Goal: Information Seeking & Learning: Learn about a topic

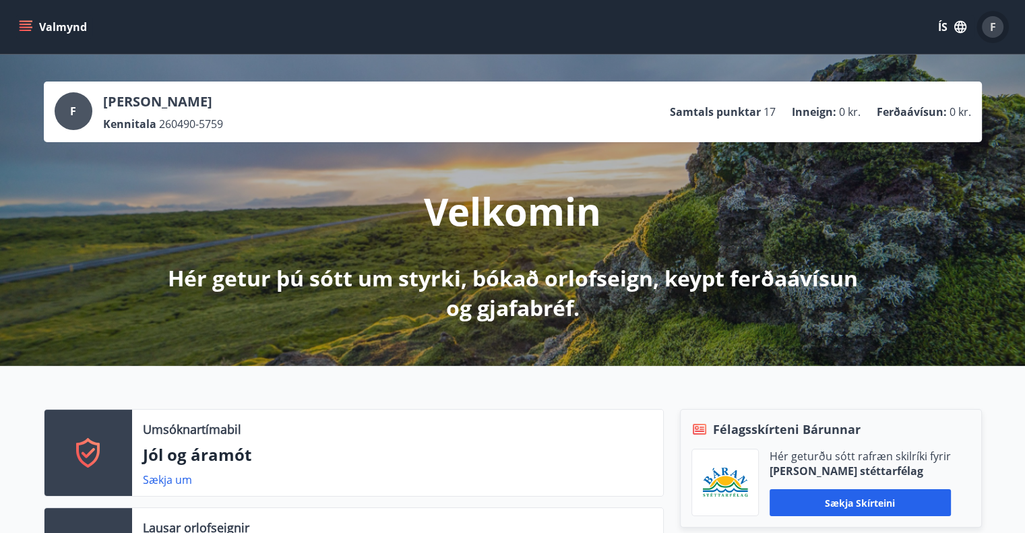
click at [992, 28] on span "F" at bounding box center [993, 27] width 6 height 15
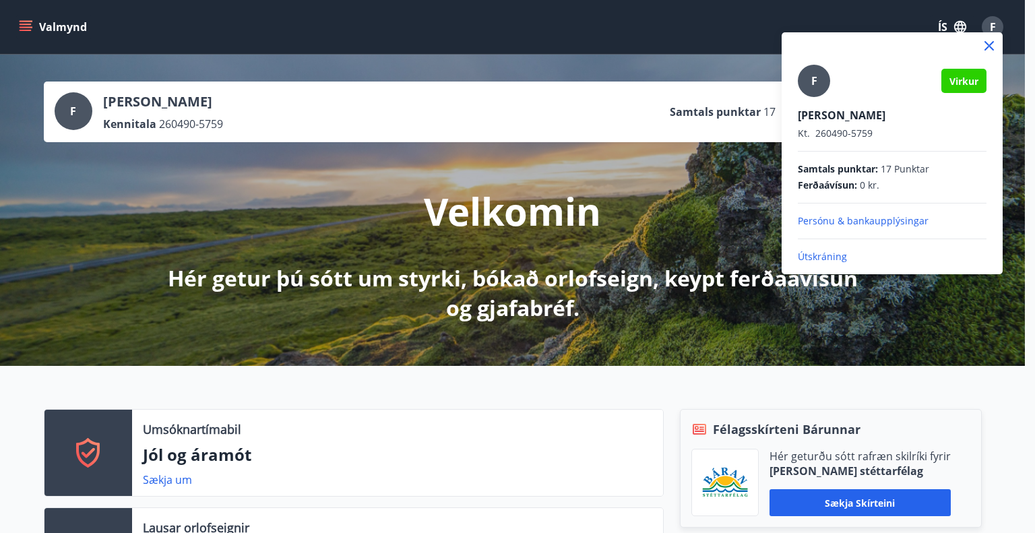
click at [832, 219] on p "Persónu & bankaupplýsingar" at bounding box center [892, 220] width 189 height 13
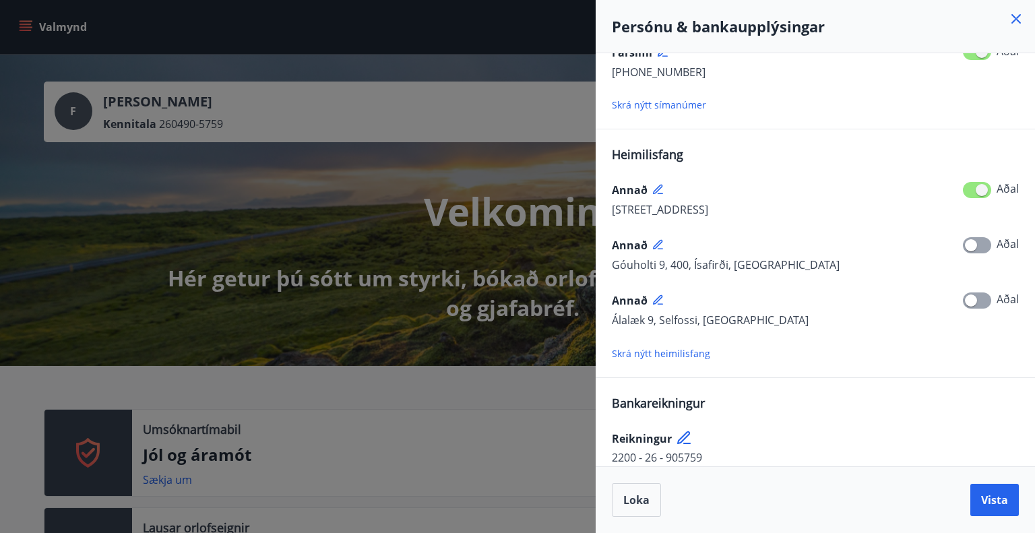
scroll to position [212, 0]
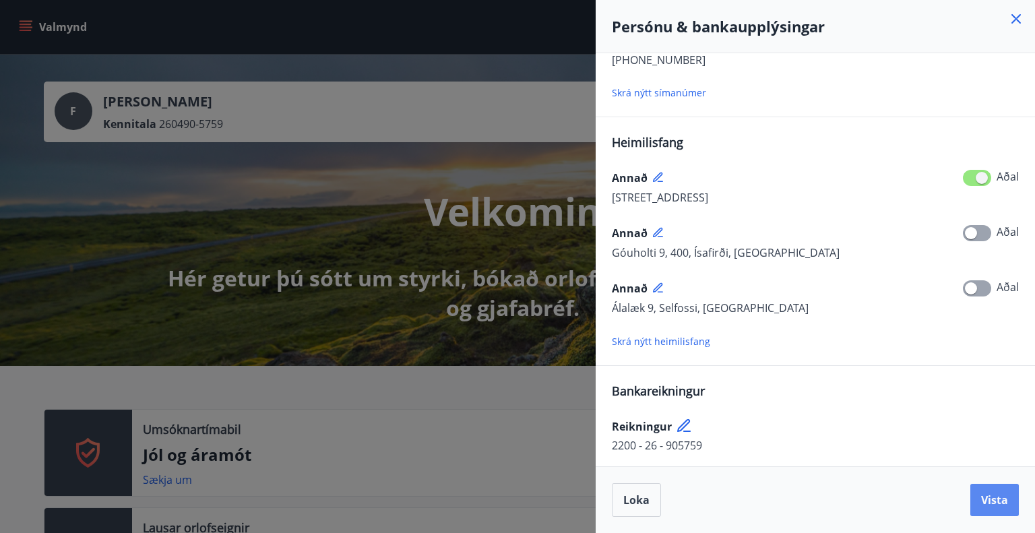
click at [994, 504] on span "Vista" at bounding box center [994, 500] width 27 height 15
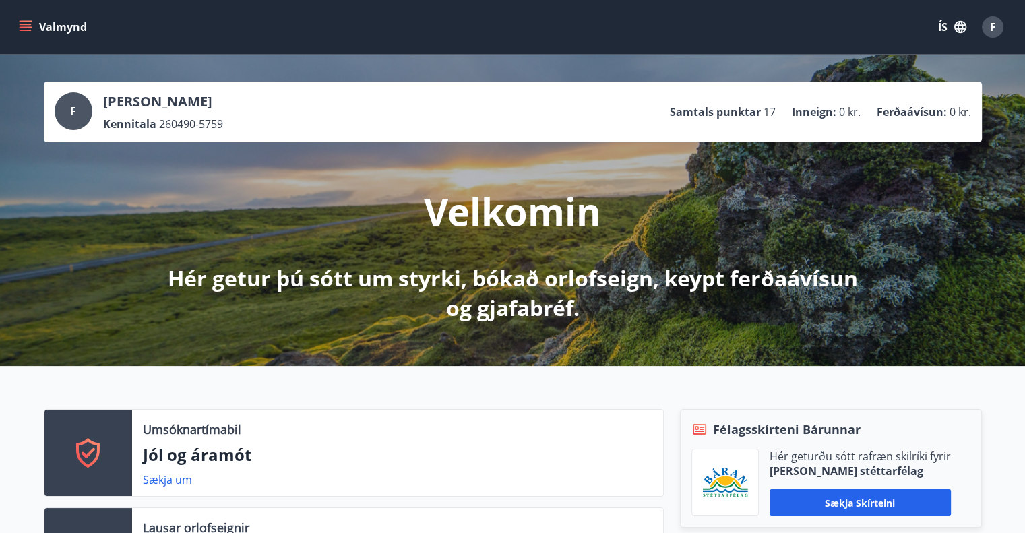
click at [997, 34] on div "F" at bounding box center [993, 27] width 22 height 22
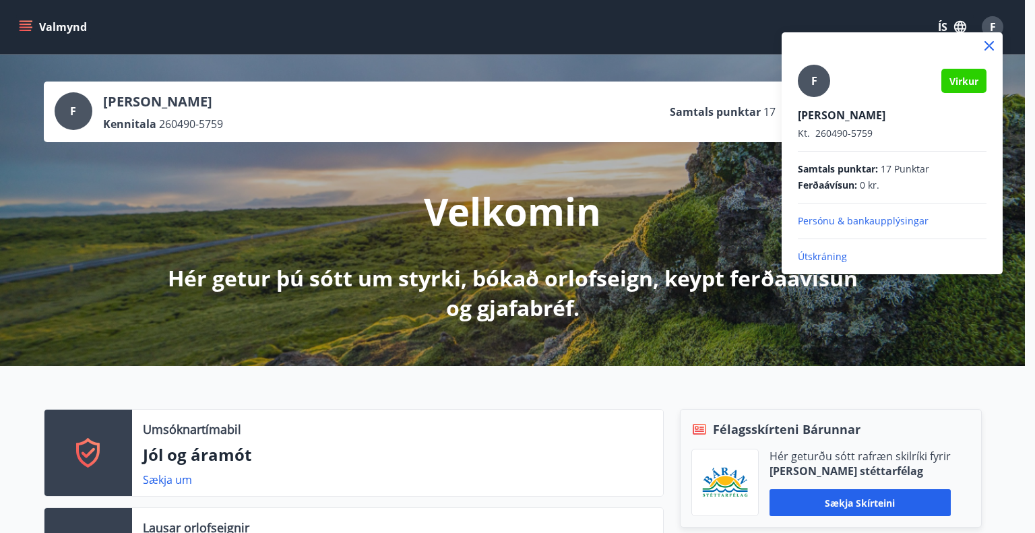
click at [865, 219] on p "Persónu & bankaupplýsingar" at bounding box center [892, 220] width 189 height 13
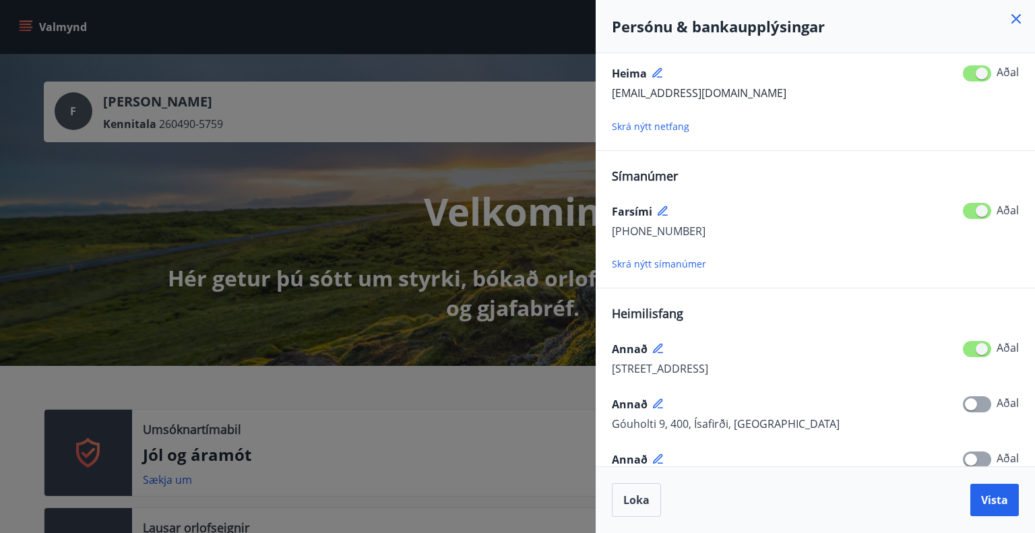
scroll to position [135, 0]
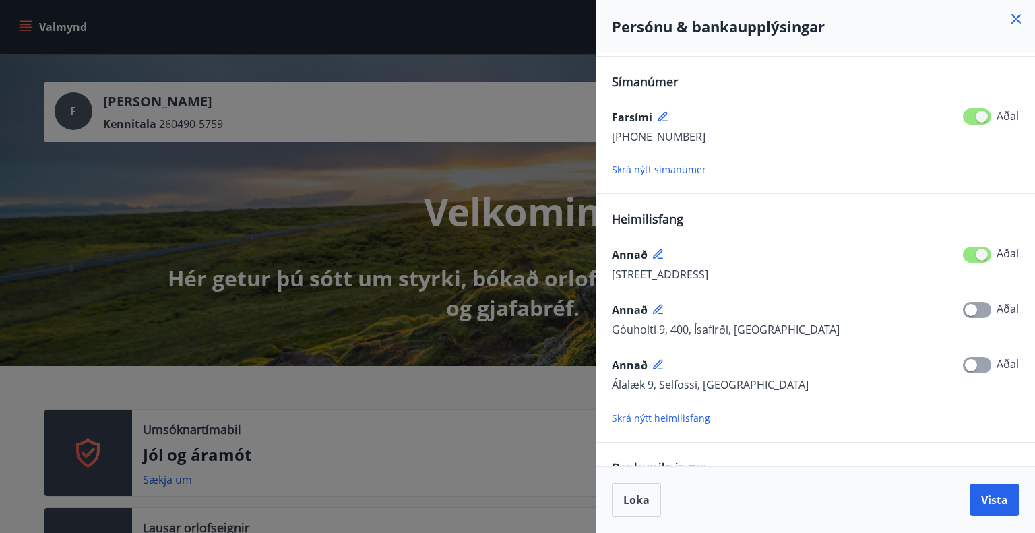
click at [1016, 19] on icon at bounding box center [1017, 19] width 2 height 2
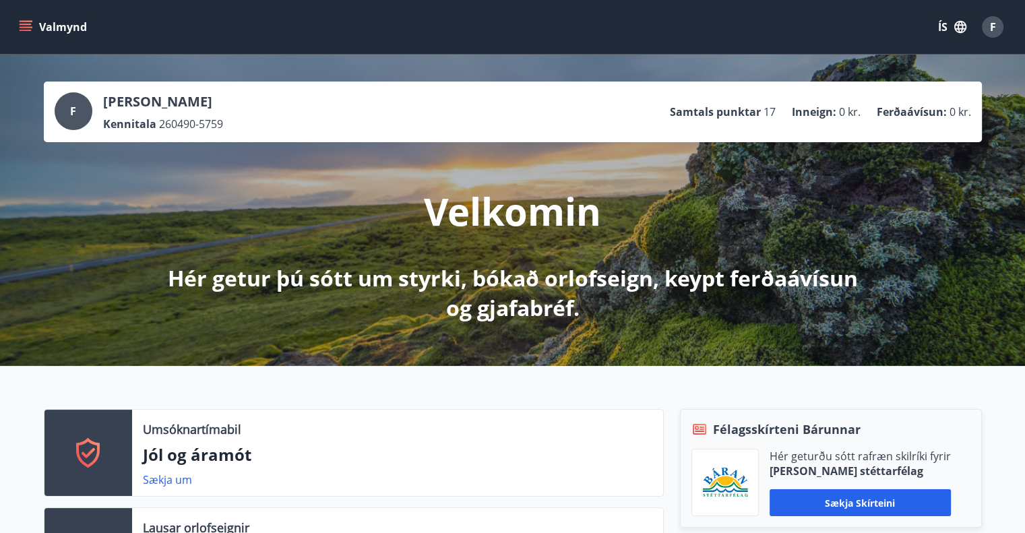
click at [998, 28] on div "F" at bounding box center [993, 27] width 22 height 22
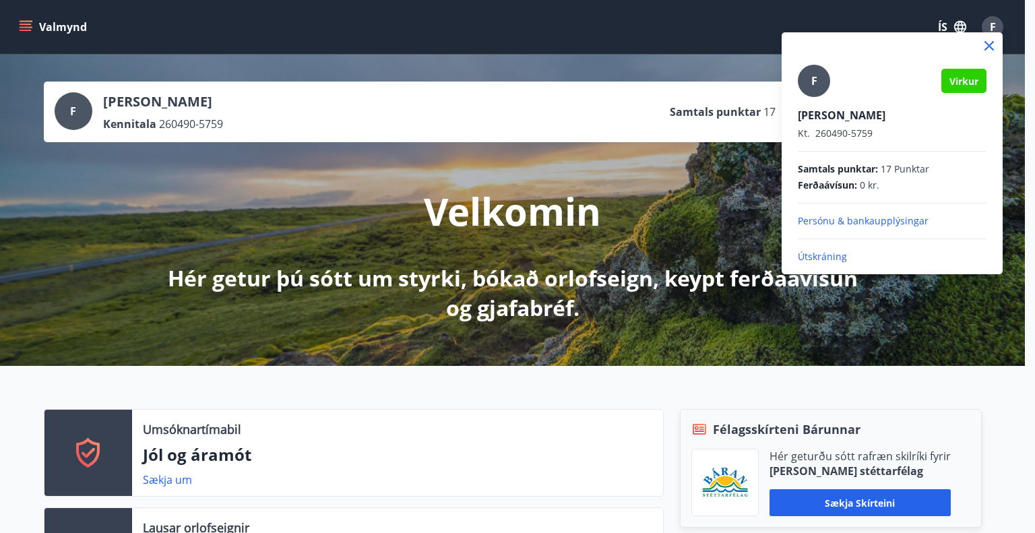
click at [812, 251] on p "Útskráning" at bounding box center [892, 256] width 189 height 13
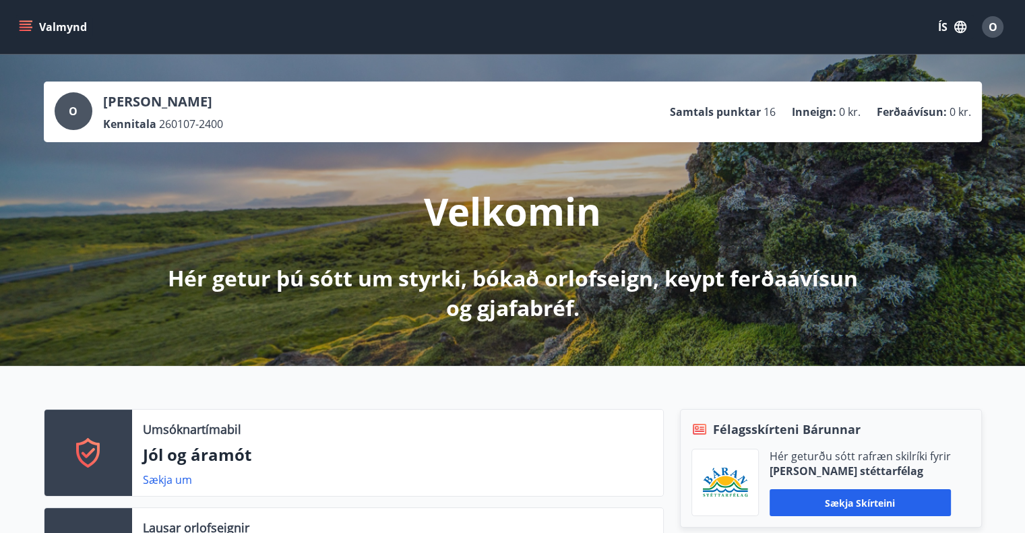
click at [18, 26] on button "Valmynd" at bounding box center [54, 27] width 76 height 24
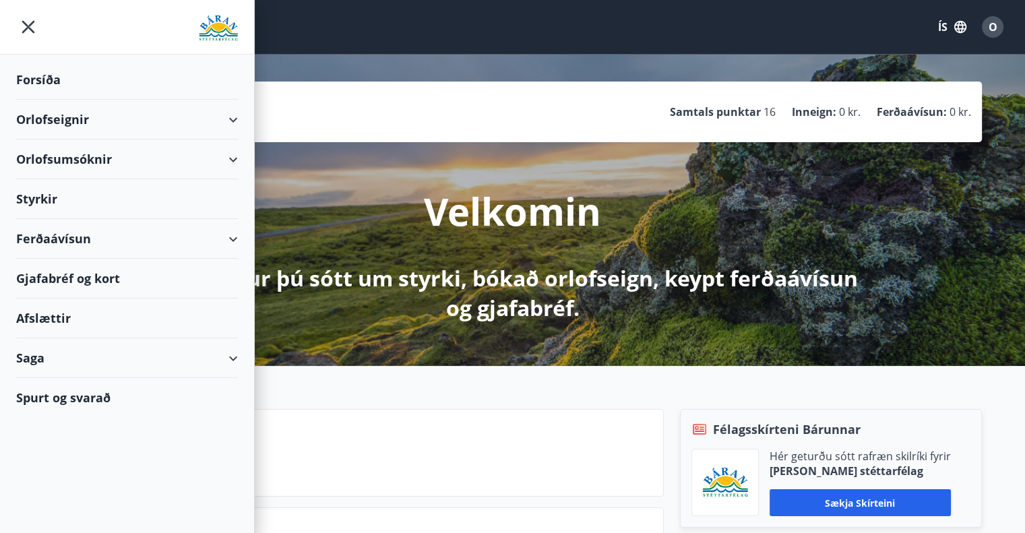
click at [49, 196] on div "Styrkir" at bounding box center [127, 199] width 222 height 40
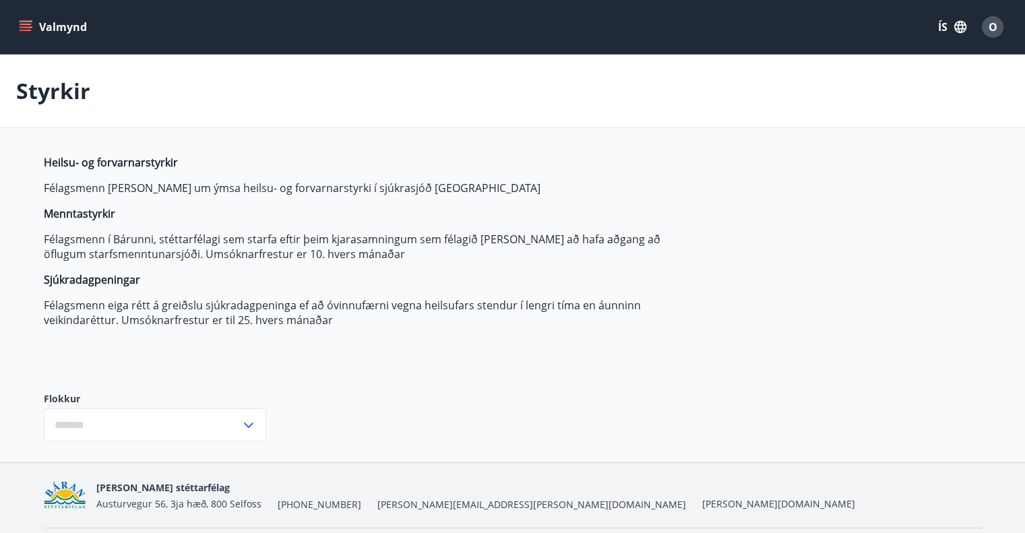
type input "***"
